Goal: Find specific page/section: Find specific page/section

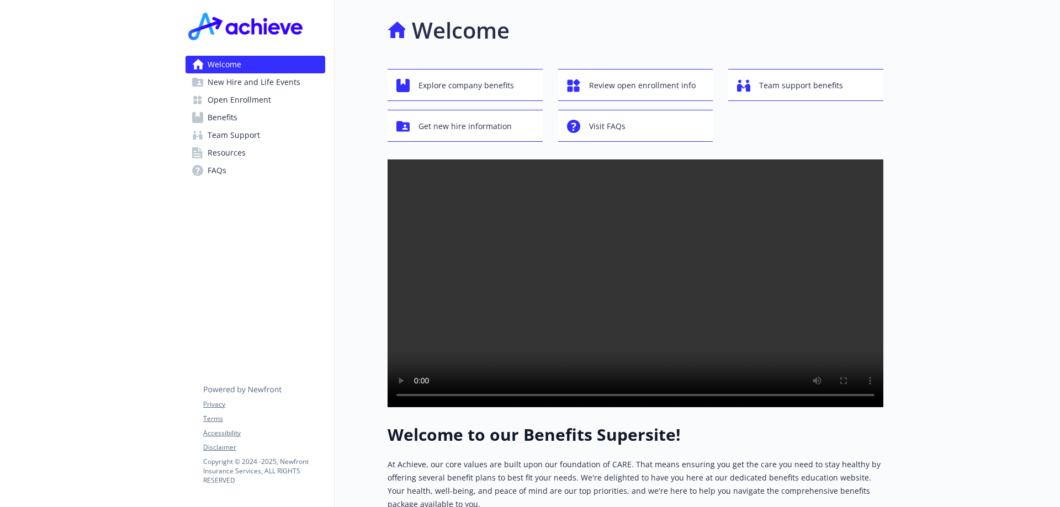
click at [258, 82] on span "New Hire and Life Events" at bounding box center [254, 82] width 93 height 18
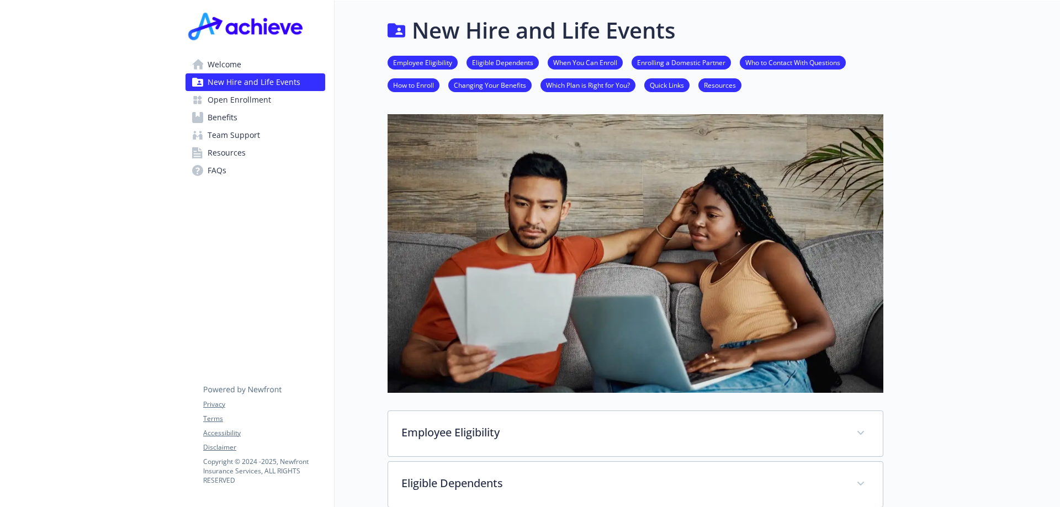
click at [223, 70] on span "Welcome" at bounding box center [225, 65] width 34 height 18
